Goal: Use online tool/utility: Use online tool/utility

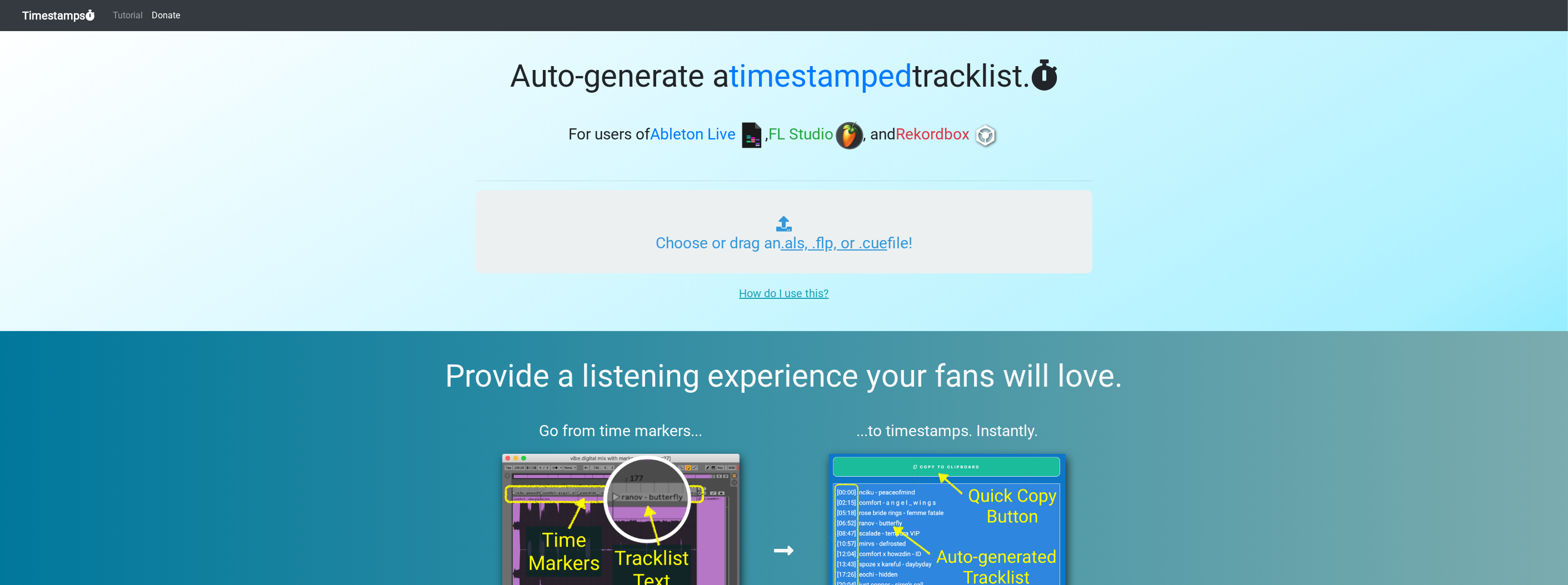
click at [645, 253] on input "Choose or drag an .als, .flp, or .cue file!" at bounding box center [784, 231] width 617 height 83
type input "C:\fakepath\NAMY 4.flp"
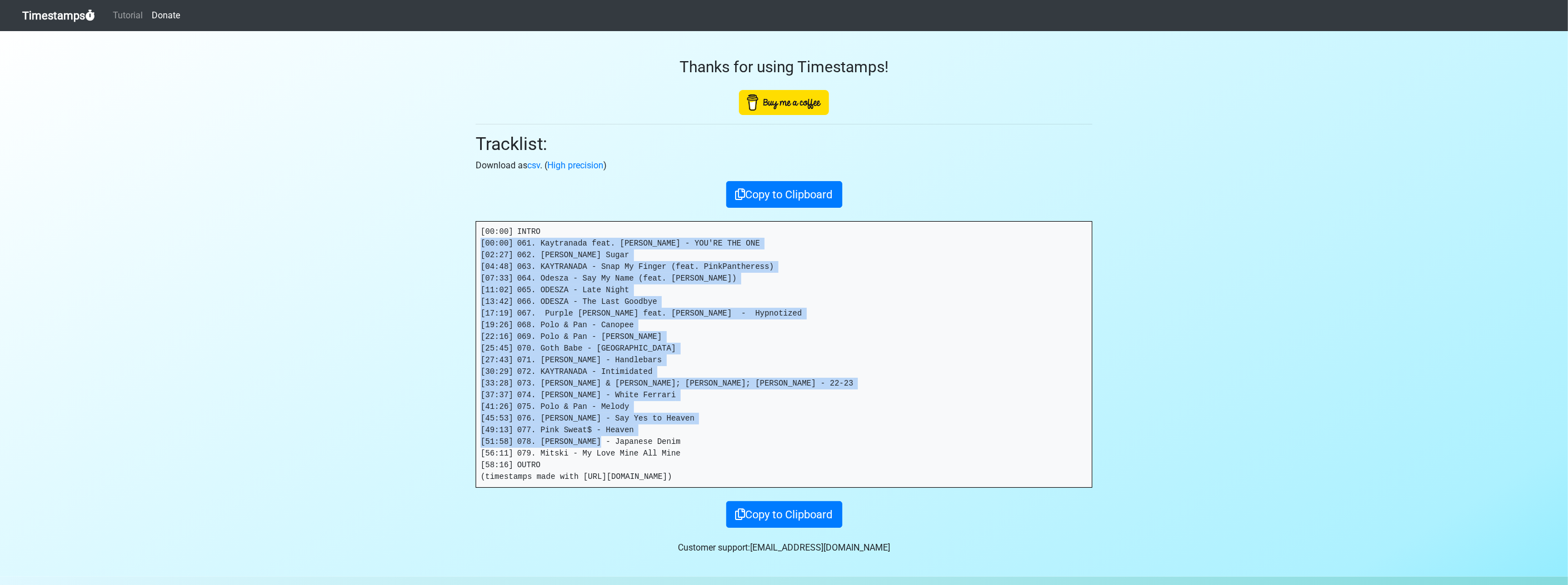
drag, startPoint x: 568, startPoint y: 466, endPoint x: 418, endPoint y: 239, distance: 272.1
click at [418, 239] on section "Thanks for using Timestamps! Tracklist: Download as csv . ( High precision ) Co…" at bounding box center [784, 304] width 1568 height 546
drag, startPoint x: 418, startPoint y: 239, endPoint x: 520, endPoint y: 243, distance: 102.1
copy pre "[00:00] 061. Kaytranada feat. Syd - YOU'RE THE ONE [02:27] 062. D'angelo - Brow…"
